Goal: Answer question/provide support: Answer question/provide support

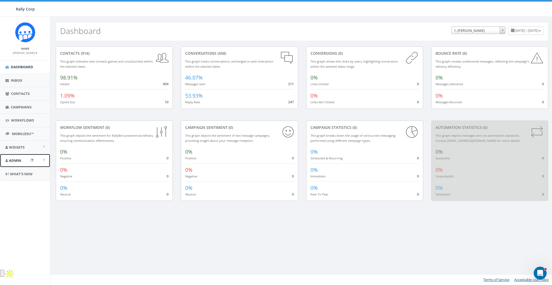
click at [24, 159] on link "Admin" at bounding box center [25, 160] width 50 height 13
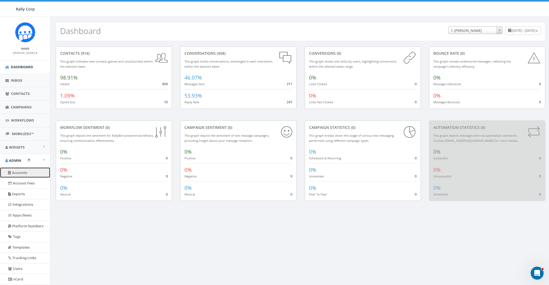
click at [25, 173] on link "Accounts" at bounding box center [25, 172] width 50 height 11
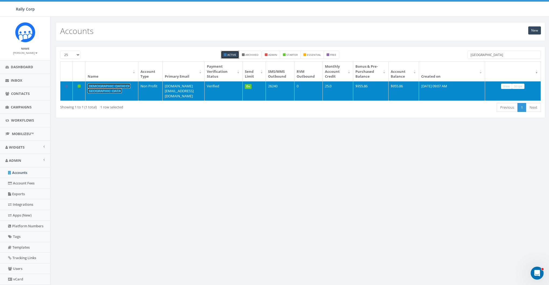
click at [113, 84] on link "[DEMOGRAPHIC_DATA] OF [GEOGRAPHIC_DATA]" at bounding box center [109, 89] width 43 height 10
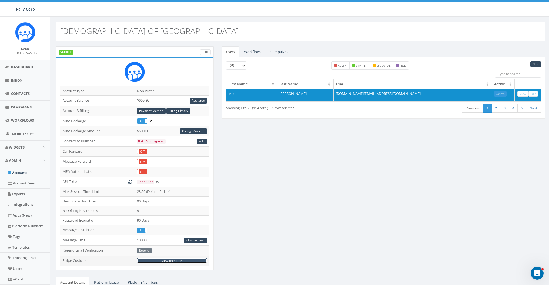
click at [167, 259] on link "View on Stripe" at bounding box center [172, 261] width 70 height 6
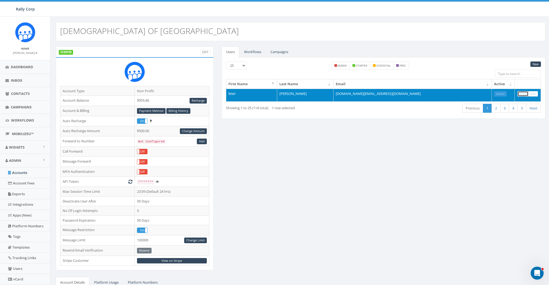
click at [522, 94] on link "View" at bounding box center [523, 94] width 11 height 6
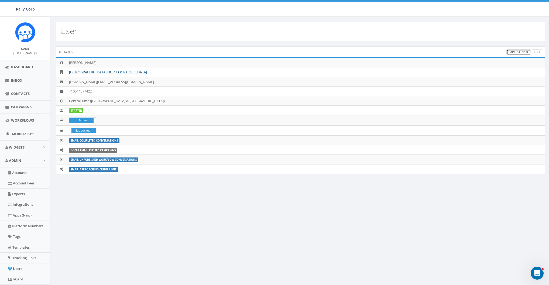
click at [519, 53] on link "Impersonate" at bounding box center [518, 52] width 25 height 6
